Goal: Information Seeking & Learning: Learn about a topic

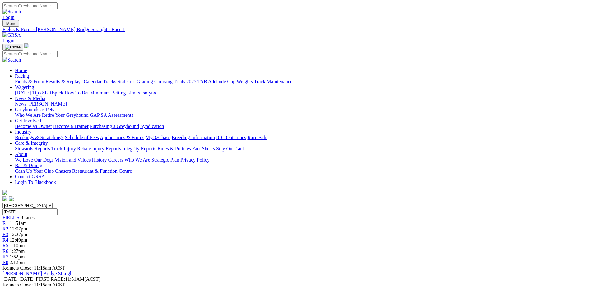
click at [21, 32] on img at bounding box center [11, 35] width 18 height 6
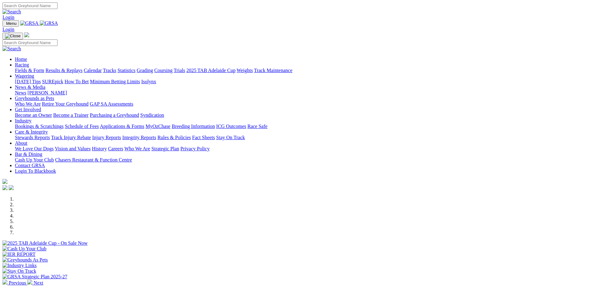
scroll to position [124, 0]
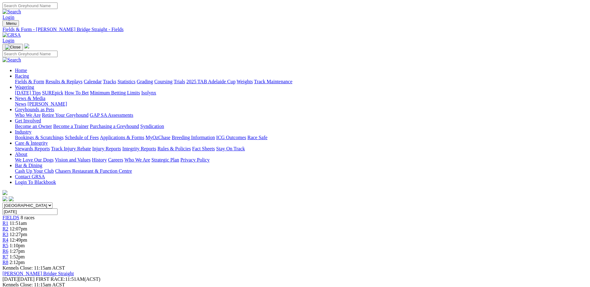
click at [21, 32] on img at bounding box center [11, 35] width 18 height 6
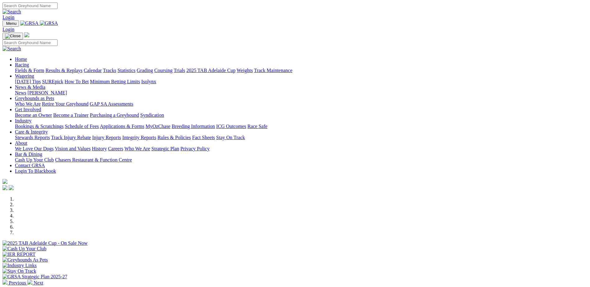
scroll to position [187, 0]
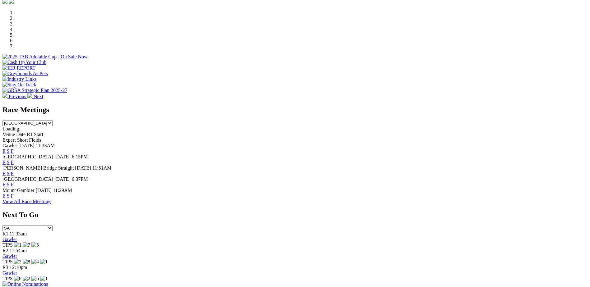
click at [14, 182] on link "F" at bounding box center [12, 184] width 3 height 5
